Goal: Task Accomplishment & Management: Manage account settings

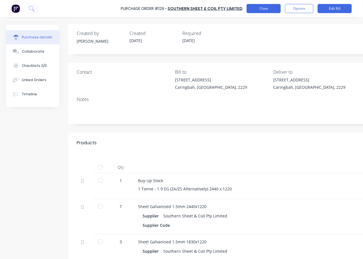
click at [264, 9] on button "Close" at bounding box center [264, 8] width 34 height 9
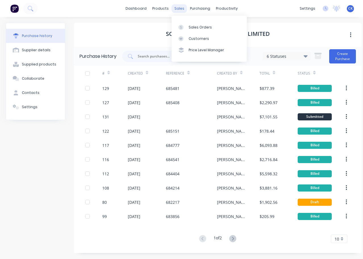
click at [179, 8] on div "sales" at bounding box center [180, 8] width 16 height 9
click at [197, 40] on div "Customers" at bounding box center [199, 38] width 20 height 5
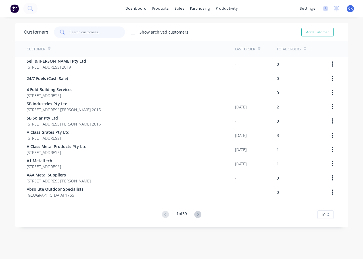
click at [78, 35] on input "text" at bounding box center [97, 31] width 55 height 11
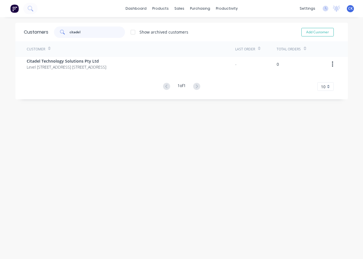
type input "citadel"
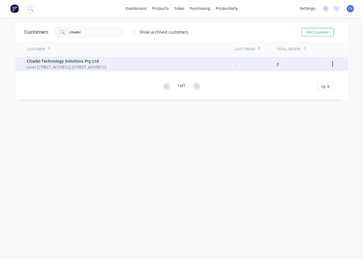
click at [90, 64] on span "Level [STREET_ADDRESS] [STREET_ADDRESS]" at bounding box center [67, 67] width 80 height 6
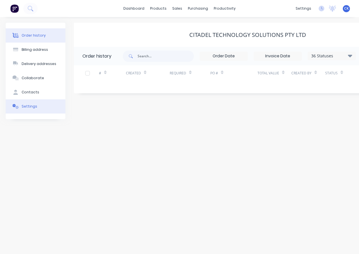
click at [29, 105] on div "Settings" at bounding box center [30, 106] width 16 height 5
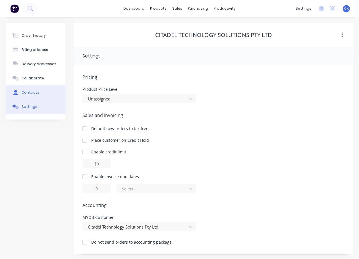
click at [28, 92] on div "Contacts" at bounding box center [31, 92] width 18 height 5
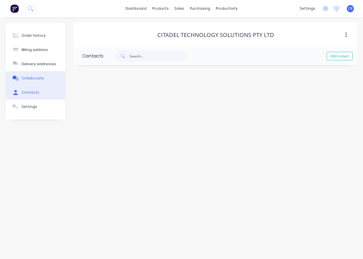
click at [34, 77] on div "Collaborate" at bounding box center [33, 78] width 22 height 5
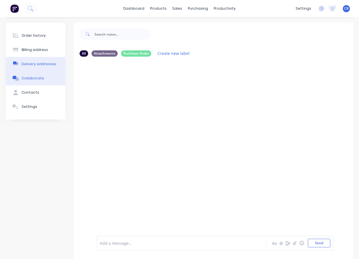
click at [37, 64] on div "Delivery addresses" at bounding box center [39, 63] width 35 height 5
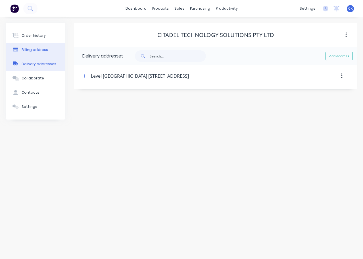
click at [43, 51] on div "Billing address" at bounding box center [35, 49] width 26 height 5
type input "Level [STREET_ADDRESS]"
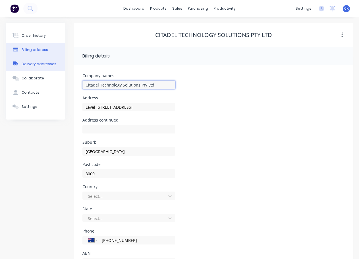
drag, startPoint x: 161, startPoint y: 83, endPoint x: 6, endPoint y: 64, distance: 156.1
click at [0, 62] on html "dashboard products sales purchasing productivity dashboard products Product Cat…" at bounding box center [179, 142] width 359 height 285
type input "c"
type input "Level [STREET_ADDRESS]"
type input "ci"
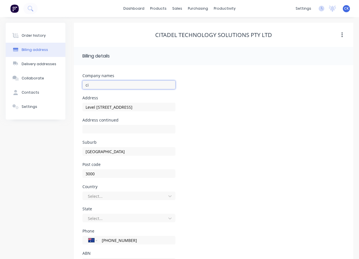
type input "Level [STREET_ADDRESS]"
type input "c"
type input "Level [STREET_ADDRESS]"
type input "C"
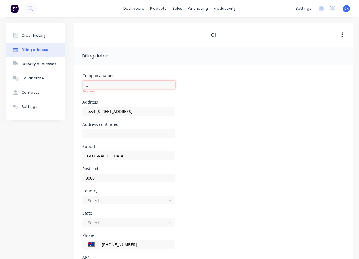
type input "Level [STREET_ADDRESS]"
type input "Ci"
type input "Level [STREET_ADDRESS]"
type input "Cit"
type input "Level [STREET_ADDRESS]"
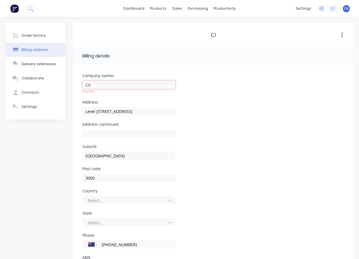
type input "Cita"
type input "Level [STREET_ADDRESS]"
type input "Citad"
type input "Level [STREET_ADDRESS]"
type input "Citade"
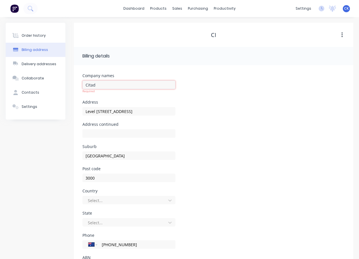
type input "Level [STREET_ADDRESS]"
type input "Citadel"
type input "Level [STREET_ADDRESS]"
type input "Citadel"
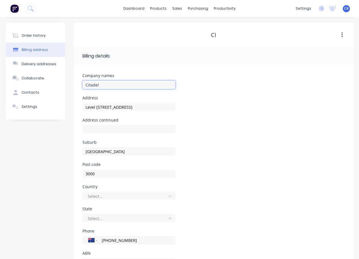
type input "Level [STREET_ADDRESS]"
type input "Citadel E"
type input "Level [STREET_ADDRESS]"
type input "Citadel Ed"
type input "Level [STREET_ADDRESS]"
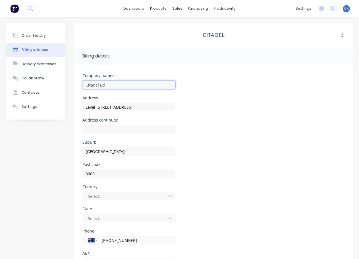
type input "Citadel Edg"
type input "Level [STREET_ADDRESS]"
type input "Citadel Edge"
type input "Level [STREET_ADDRESS]"
type input "Citadel Edge"
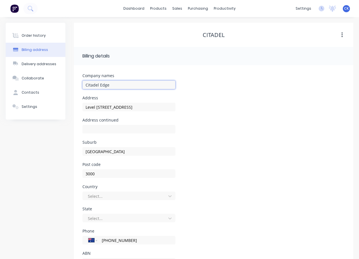
type input "Level [STREET_ADDRESS]"
type input "Citadel Edge T"
type input "Level [STREET_ADDRESS]"
type input "Citadel Edge Te"
type input "Level [STREET_ADDRESS]"
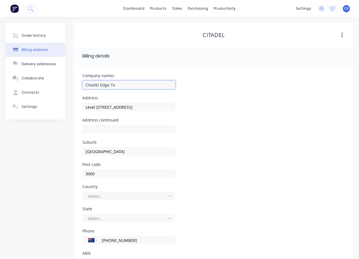
type input "Citadel Edge Tec"
type input "Level [STREET_ADDRESS]"
type input "Citadel Edge Tech"
type input "Level [STREET_ADDRESS]"
type input "Citadel Edge Techn"
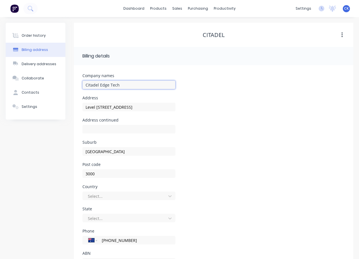
type input "Level [STREET_ADDRESS]"
type input "Citadel Edge Techno"
type input "Level [STREET_ADDRESS]"
type input "Citadel Edge Technol"
type input "Level [STREET_ADDRESS]"
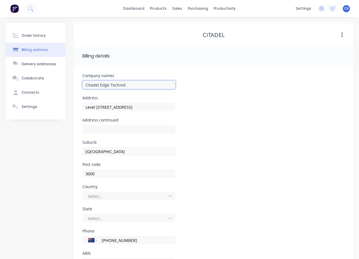
type input "Citadel Edge Technolo"
type input "Level [STREET_ADDRESS]"
type input "Citadel Edge Technolog"
type input "Level [STREET_ADDRESS]"
type input "Citadel Edge Technology"
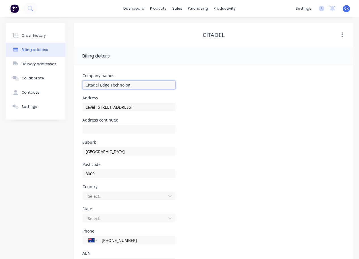
type input "Level [STREET_ADDRESS]"
type input "Citadel Edge Technology"
type input "Level [STREET_ADDRESS]"
type input "Citadel Edge Technology S"
type input "Level [STREET_ADDRESS]"
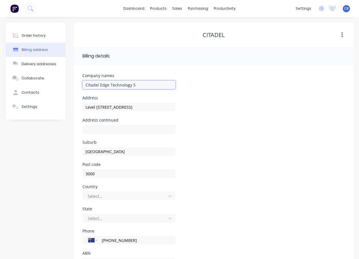
type input "Citadel Edge Technology So"
type input "Level [STREET_ADDRESS]"
type input "Citadel Edge Technology Sol"
type input "Level [STREET_ADDRESS]"
type input "Citadel Edge Technology Solu"
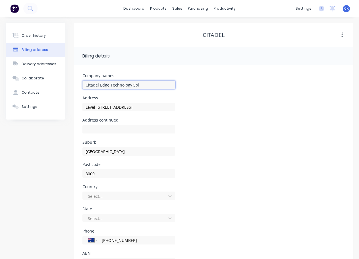
type input "Level [STREET_ADDRESS]"
type input "Citadel Edge Technology Solut"
type input "Level [STREET_ADDRESS]"
type input "Citadel Edge Technology Soluti"
type input "Level [STREET_ADDRESS]"
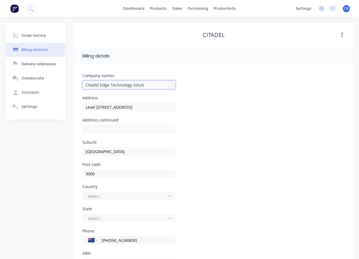
type input "Citadel Edge Technology Solutio"
type input "Level [STREET_ADDRESS]"
type input "Citadel Edge Technology Solution"
type input "Level [STREET_ADDRESS]"
type input "Citadel Edge Technology Solutions"
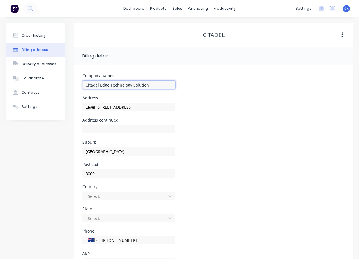
type input "Level [STREET_ADDRESS]"
type input "Citadel Edge Technology Solutions"
type input "Level [STREET_ADDRESS]"
type input "Citadel Edge Technology Solutions P"
type input "Level [STREET_ADDRESS]"
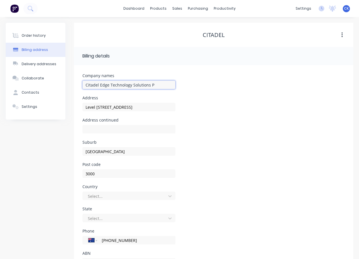
type input "Citadel Edge Technology Solutions Pt"
type input "Level [STREET_ADDRESS]"
type input "Citadel Edge Technology Solutions Pty"
type input "Level [STREET_ADDRESS]"
type input "Citadel Edge Technology Solutions Pty"
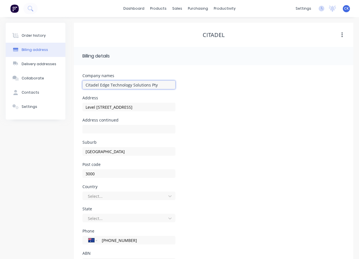
type input "Level [STREET_ADDRESS]"
type input "Citadel Edge Technology Solutions Pty L"
type input "Level [STREET_ADDRESS]"
type input "Citadel Edge Technology Solutions Pty Lt"
type input "Level [STREET_ADDRESS]"
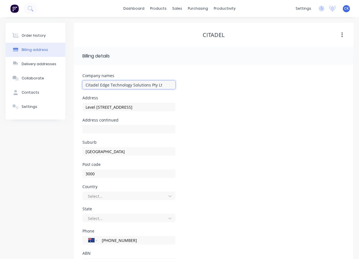
type input "Citadel Edge Technology Solutions Pty Ltd"
type input "Level [STREET_ADDRESS]"
type input "Citadel Edge Technology Solutions Pty Ltd"
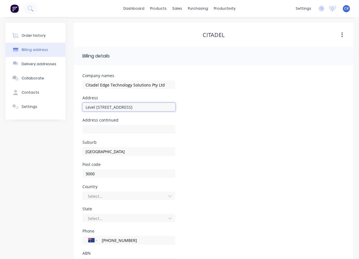
type input "Level [STREET_ADDRESS]"
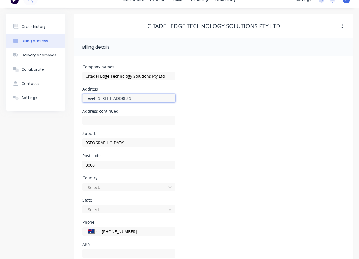
scroll to position [26, 0]
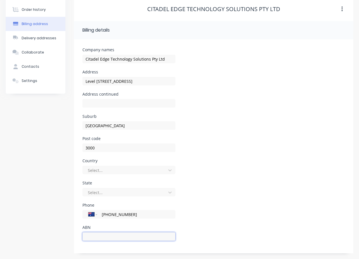
click at [111, 236] on input "text" at bounding box center [128, 236] width 93 height 9
type input "77081707673"
click at [102, 190] on div at bounding box center [125, 192] width 76 height 7
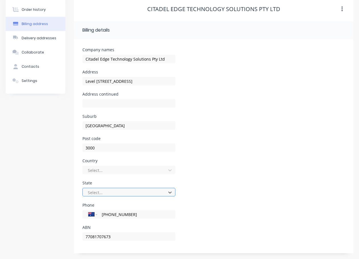
click at [102, 190] on div at bounding box center [125, 192] width 76 height 7
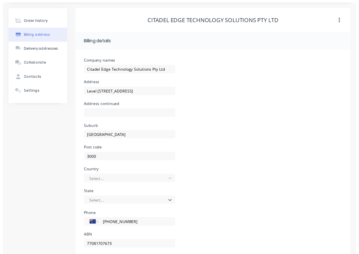
scroll to position [0, 0]
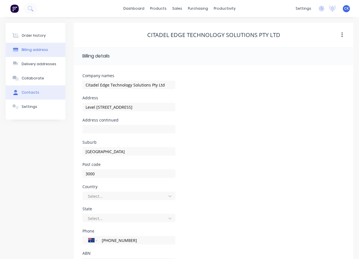
click at [37, 92] on button "Contacts" at bounding box center [36, 92] width 60 height 14
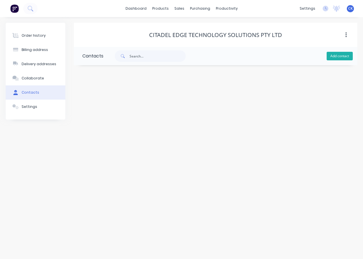
click at [341, 55] on button "Add contact" at bounding box center [340, 56] width 26 height 9
select select "AU"
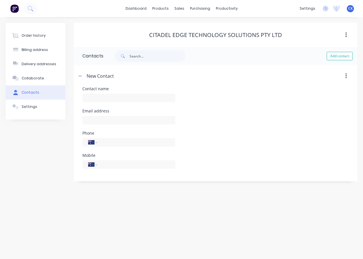
click at [99, 124] on div at bounding box center [128, 122] width 93 height 17
click at [103, 123] on input "text" at bounding box center [128, 120] width 93 height 9
type input "[EMAIL_ADDRESS][DOMAIN_NAME]"
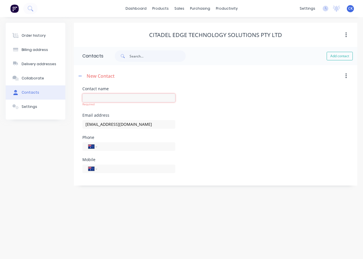
click at [143, 100] on input "text" at bounding box center [128, 98] width 93 height 9
type input "Accounts"
select select "AU"
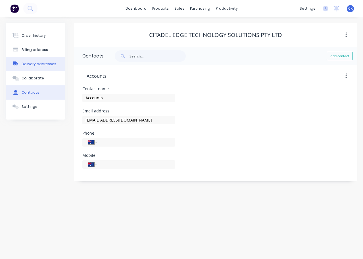
click at [33, 64] on div "Delivery addresses" at bounding box center [39, 63] width 35 height 5
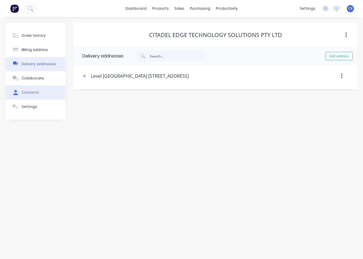
click at [32, 92] on div "Contacts" at bounding box center [31, 92] width 18 height 5
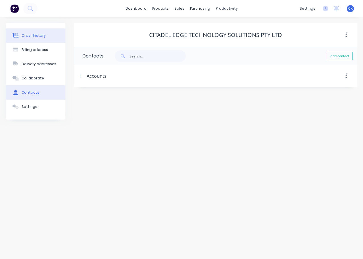
click at [25, 37] on div "Order history" at bounding box center [34, 35] width 24 height 5
